Goal: Task Accomplishment & Management: Use online tool/utility

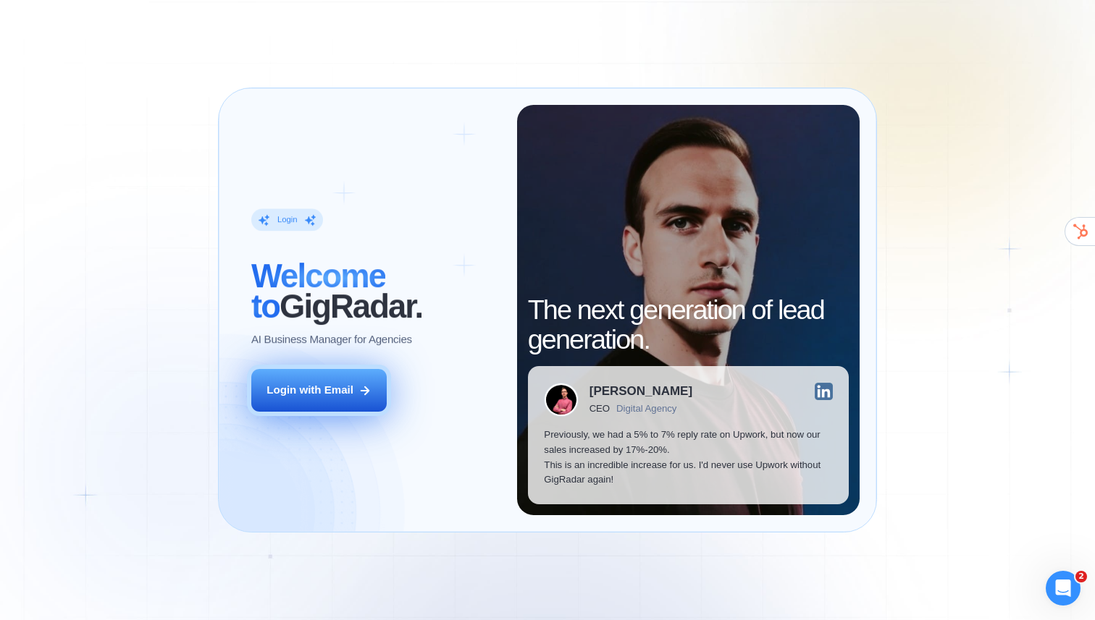
click at [355, 399] on button "Login with Email" at bounding box center [318, 390] width 135 height 43
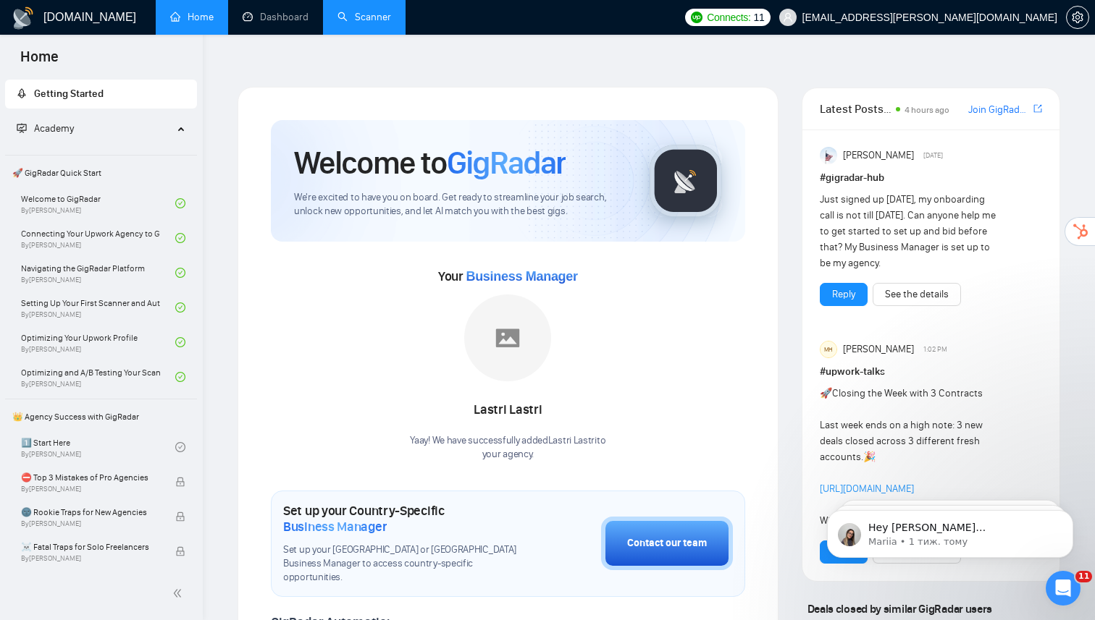
click at [360, 13] on link "Scanner" at bounding box center [364, 17] width 54 height 12
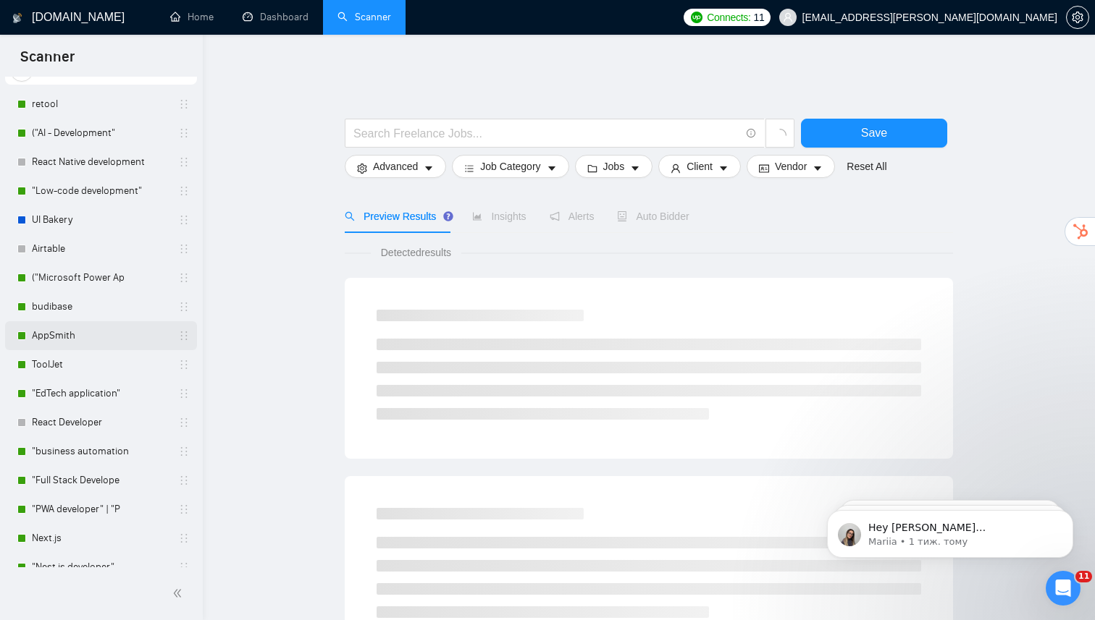
scroll to position [61, 0]
click at [84, 423] on link "React Developer" at bounding box center [101, 420] width 138 height 29
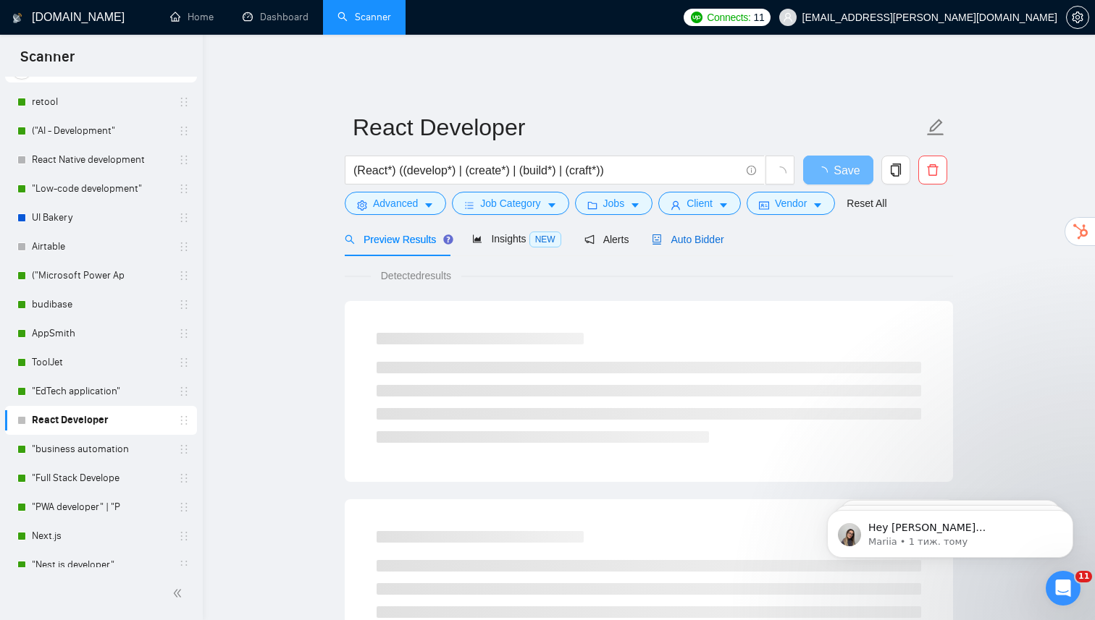
click at [672, 234] on span "Auto Bidder" at bounding box center [688, 240] width 72 height 12
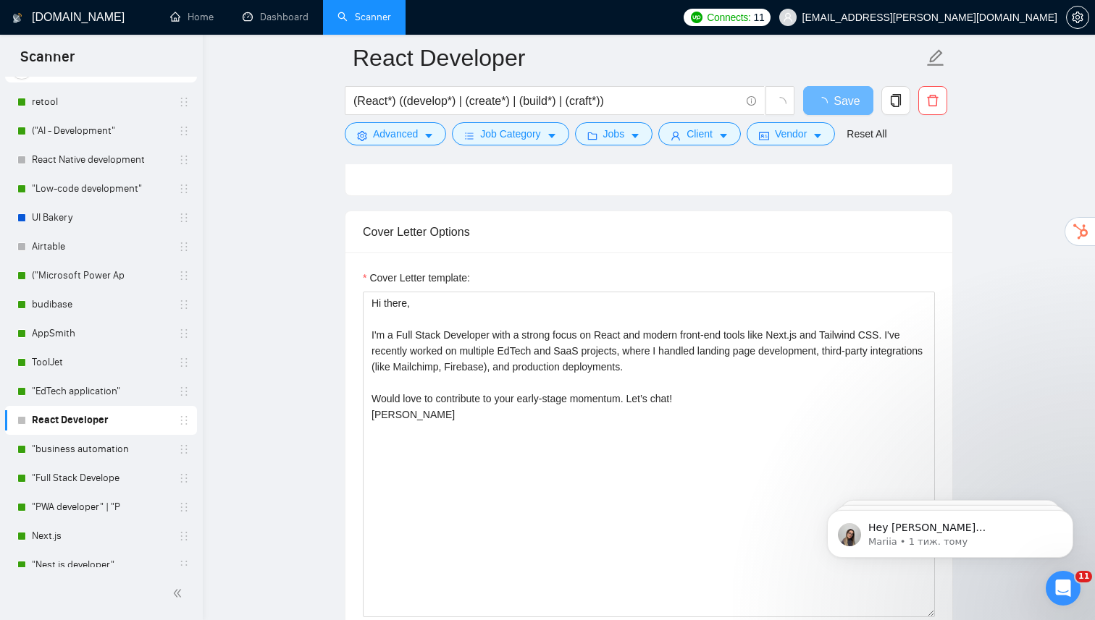
scroll to position [1105, 0]
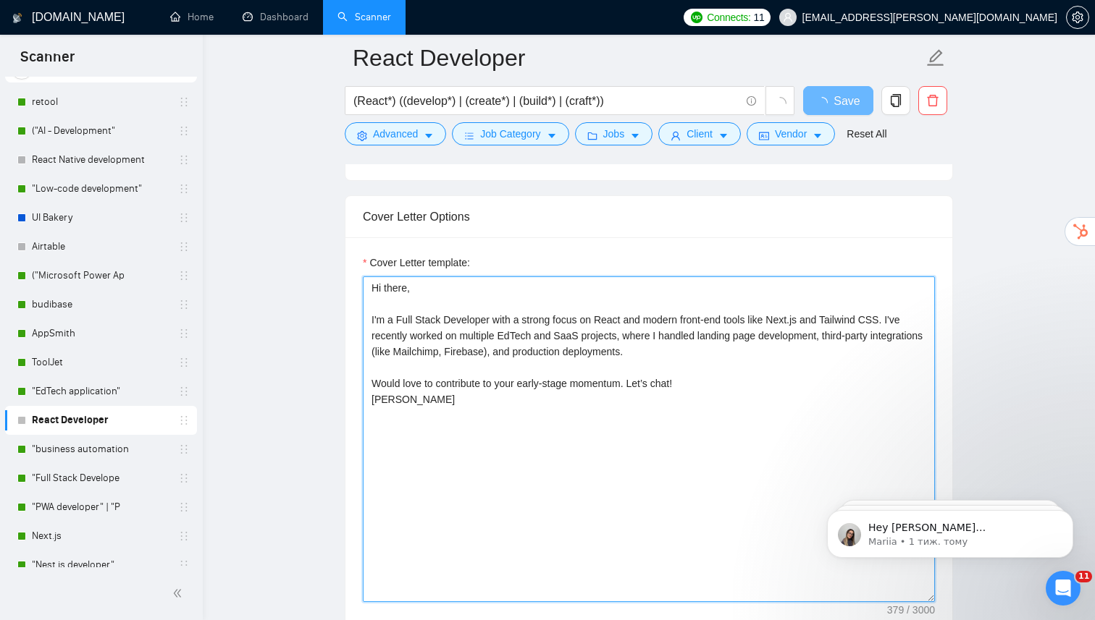
click at [520, 362] on textarea "Hi there, I'm a Full Stack Developer with a strong focus on React and modern fr…" at bounding box center [649, 440] width 572 height 326
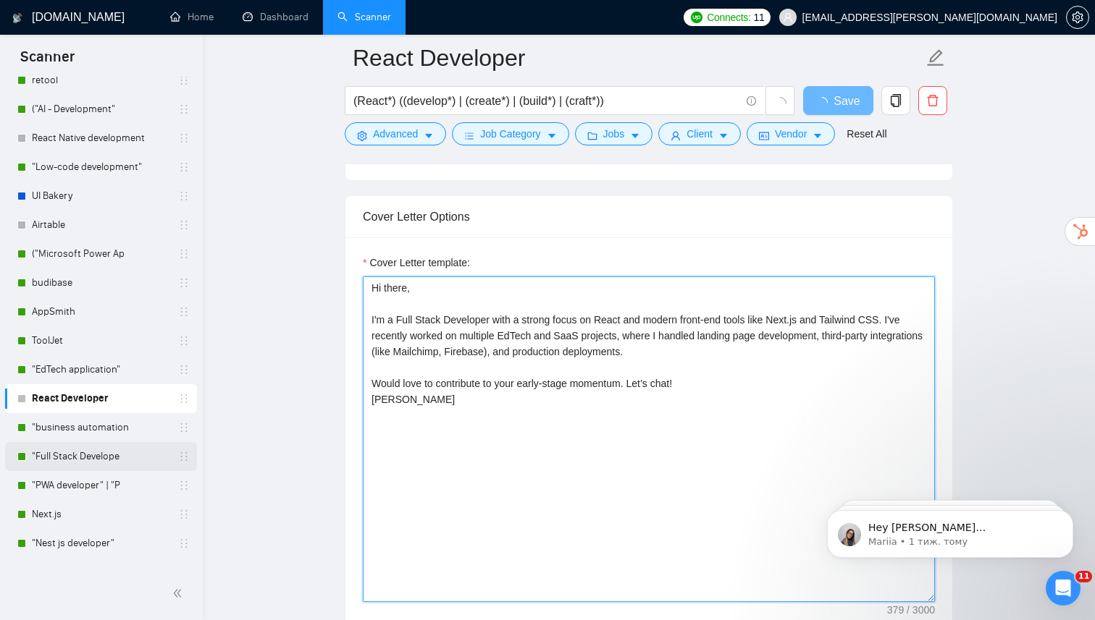
scroll to position [87, 0]
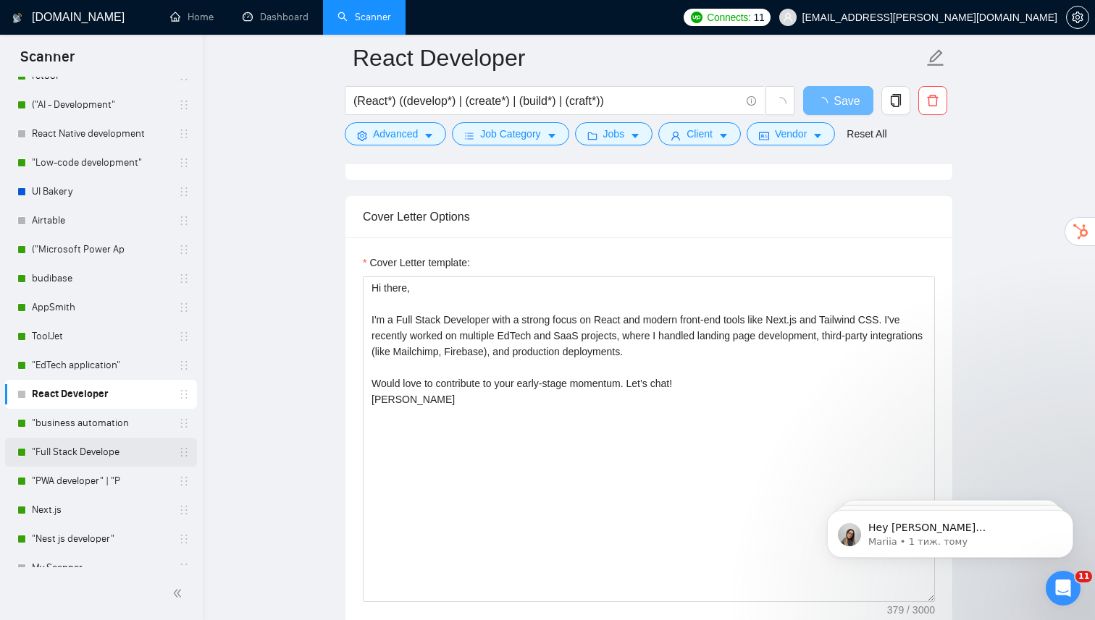
click at [89, 459] on link ""Full Stack Develope" at bounding box center [101, 452] width 138 height 29
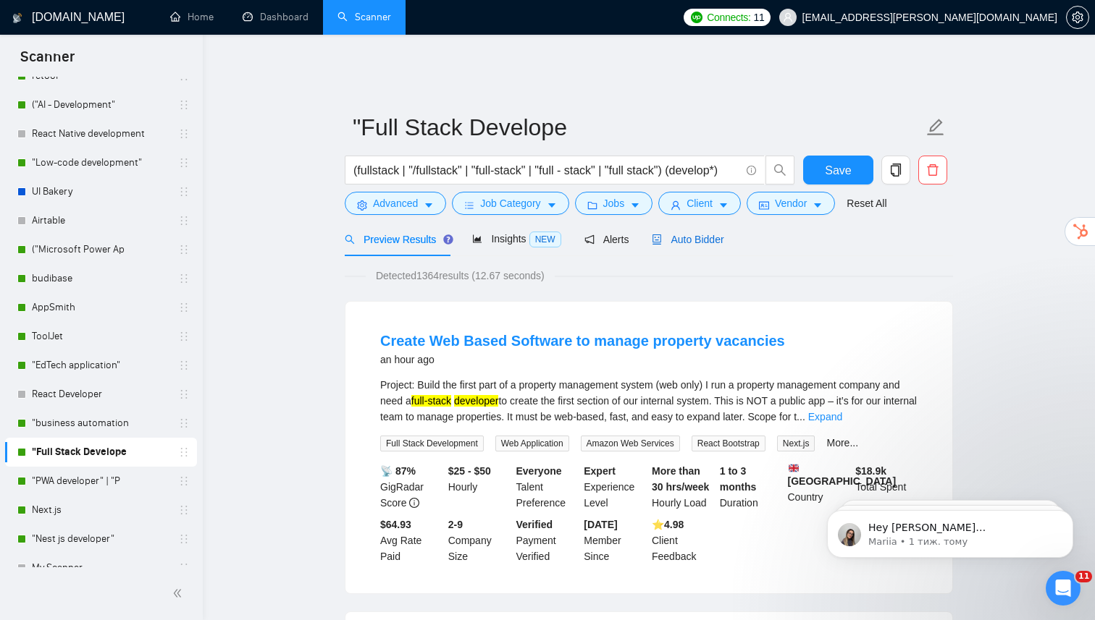
click at [693, 234] on span "Auto Bidder" at bounding box center [688, 240] width 72 height 12
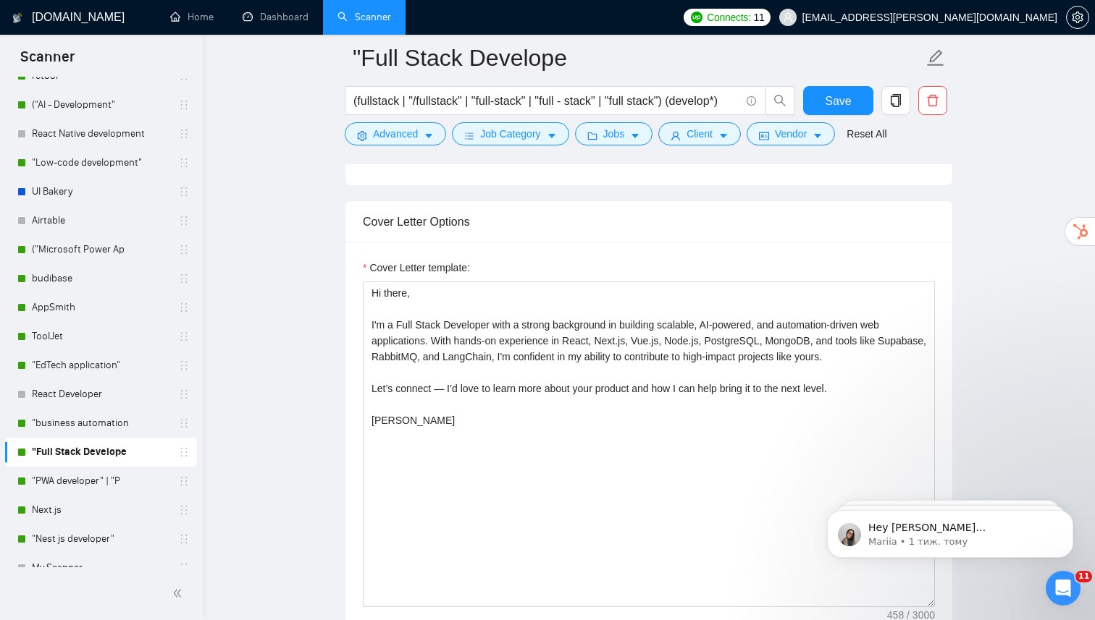
scroll to position [1104, 0]
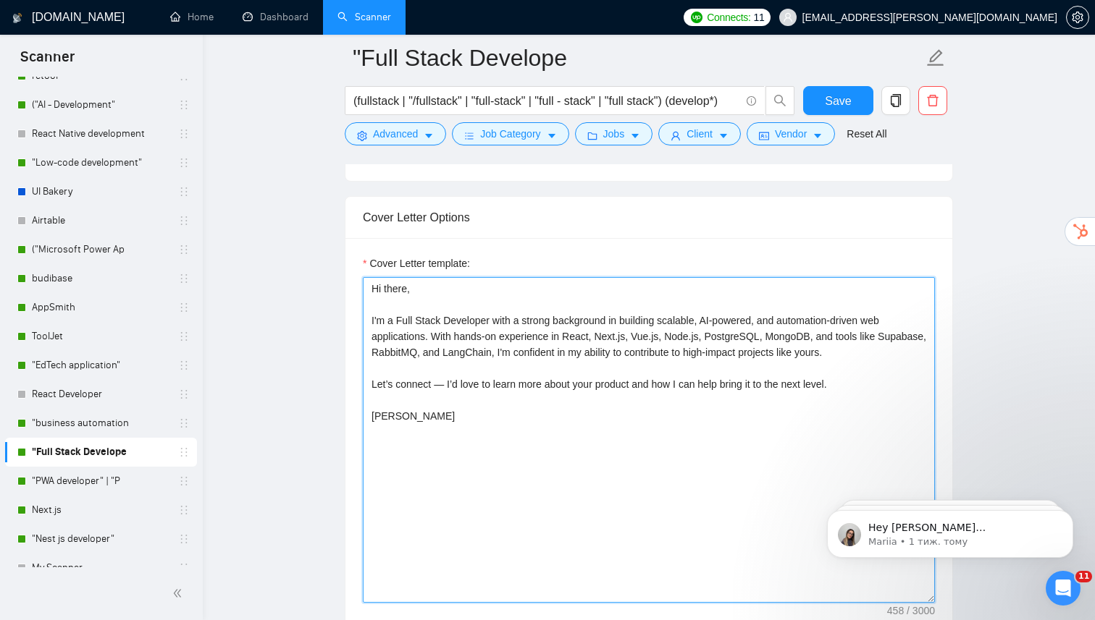
drag, startPoint x: 371, startPoint y: 282, endPoint x: 833, endPoint y: 419, distance: 482.6
click at [833, 420] on textarea "Hi there, I'm a Full Stack Developer with a strong background in building scala…" at bounding box center [649, 440] width 572 height 326
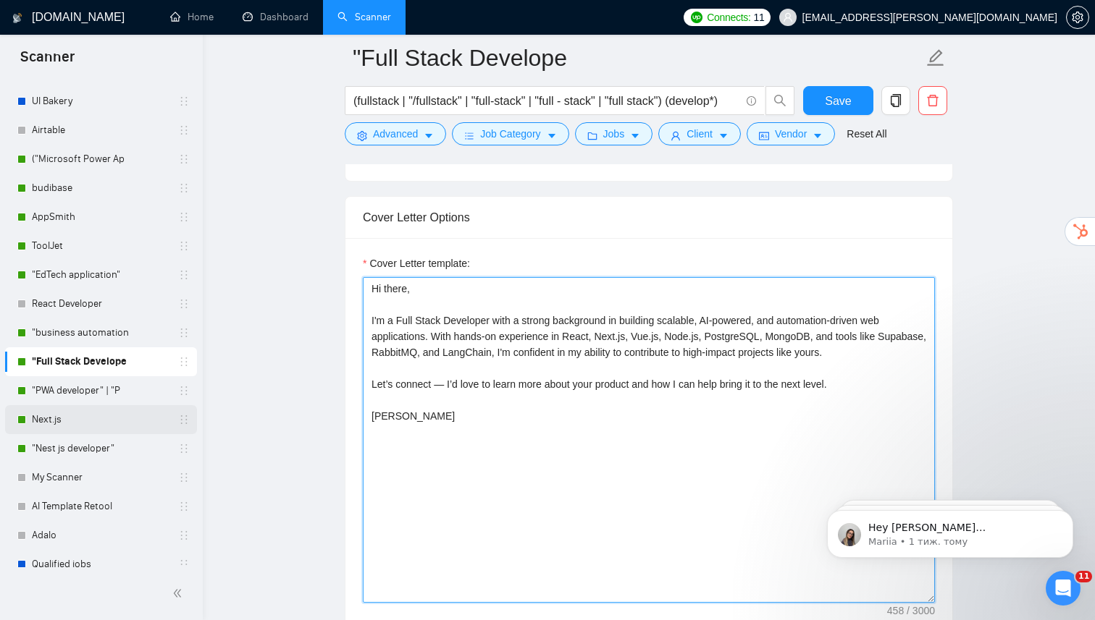
scroll to position [189, 0]
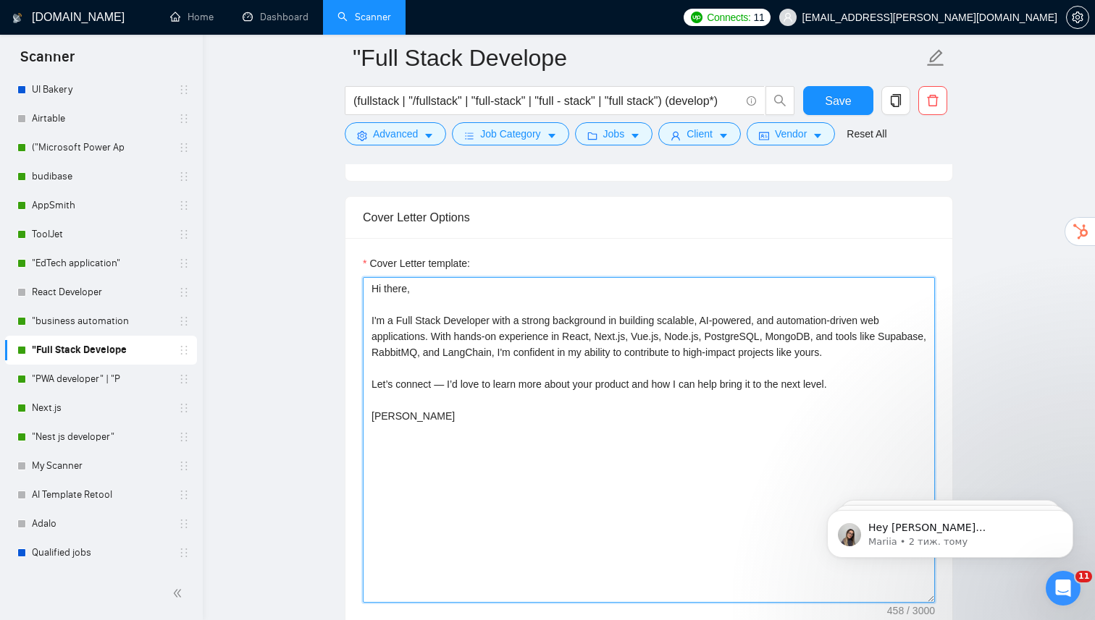
drag, startPoint x: 492, startPoint y: 325, endPoint x: 389, endPoint y: 325, distance: 102.8
click at [492, 325] on textarea "Hi there, I'm a Full Stack Developer with a strong background in building scala…" at bounding box center [649, 440] width 572 height 326
drag, startPoint x: 370, startPoint y: 312, endPoint x: 933, endPoint y: 334, distance: 563.6
click at [933, 334] on textarea "Hi there, I'm a Full Stack Developer with a strong background in building scala…" at bounding box center [649, 440] width 572 height 326
